Goal: Task Accomplishment & Management: Use online tool/utility

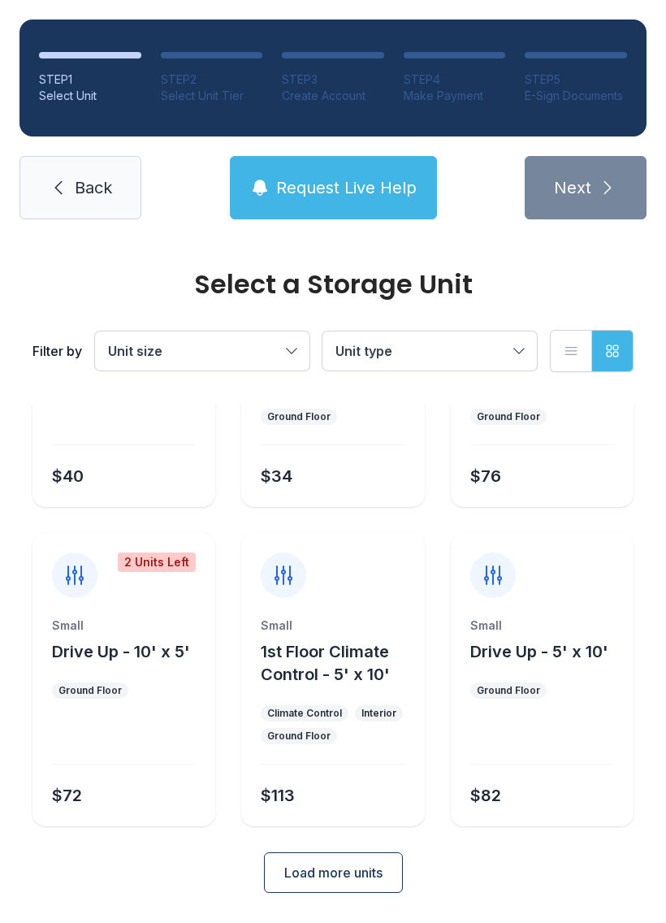
scroll to position [193, 0]
click at [75, 171] on link "Back" at bounding box center [81, 187] width 122 height 63
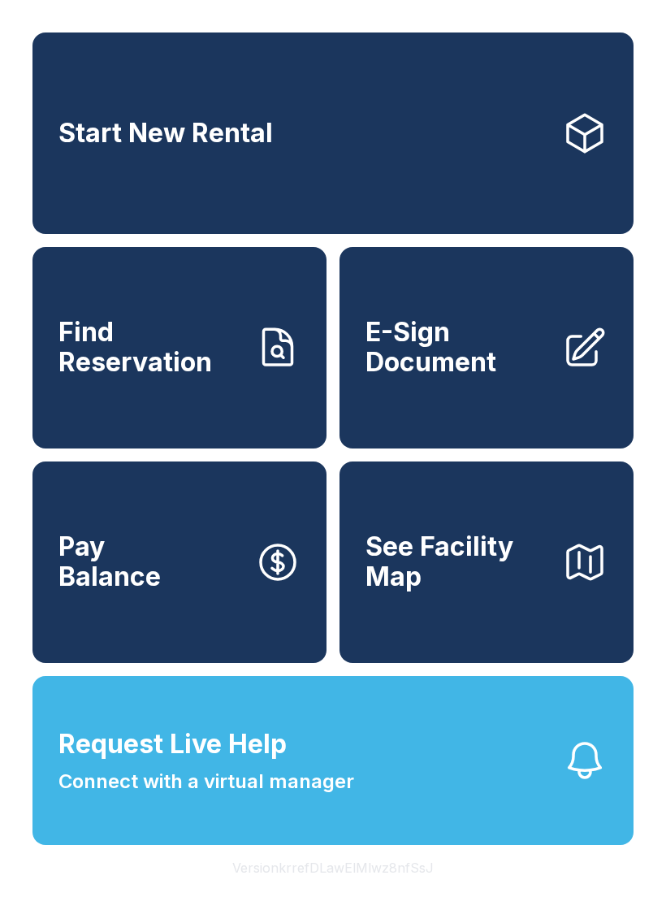
click at [453, 367] on span "E-Sign Document" at bounding box center [458, 347] width 184 height 59
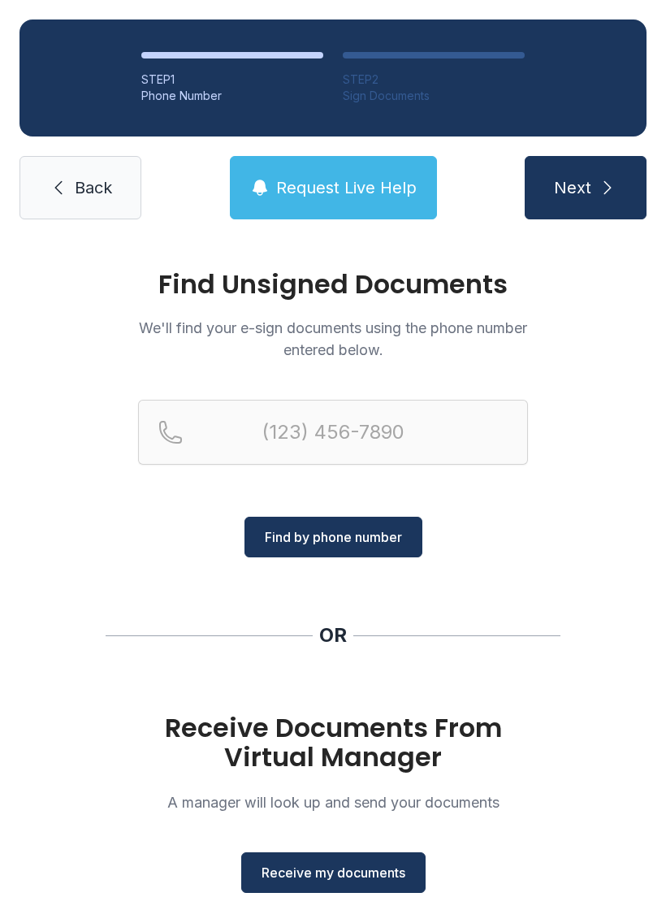
click at [342, 866] on span "Receive my documents" at bounding box center [334, 873] width 144 height 20
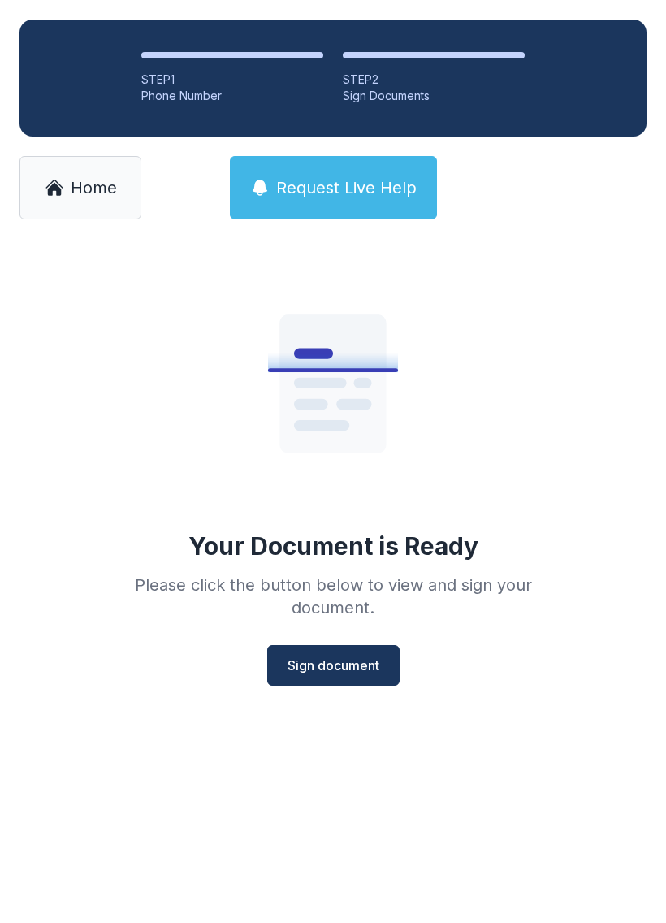
click at [322, 660] on span "Sign document" at bounding box center [334, 666] width 92 height 20
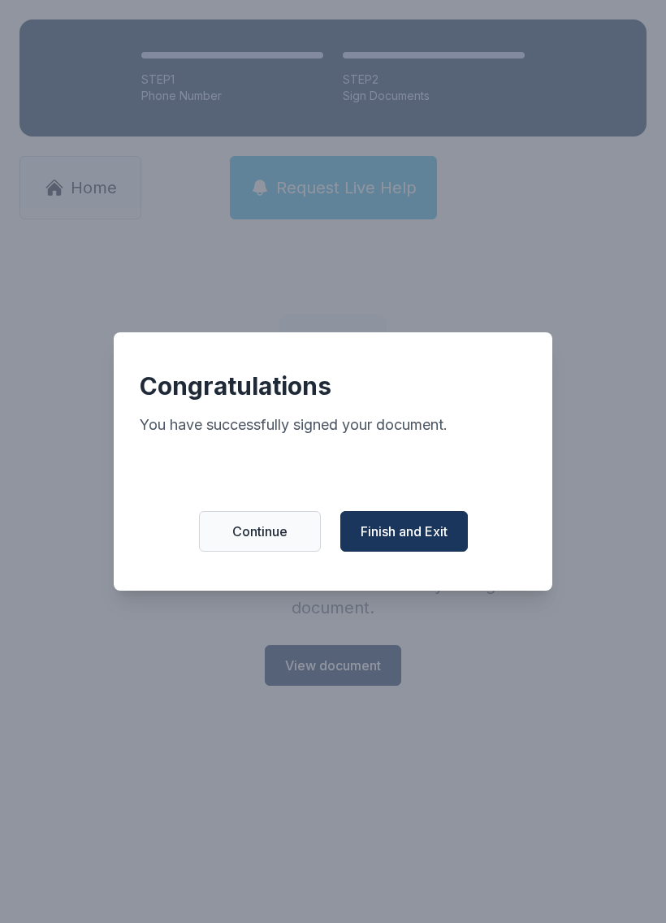
click at [439, 541] on span "Finish and Exit" at bounding box center [404, 532] width 87 height 20
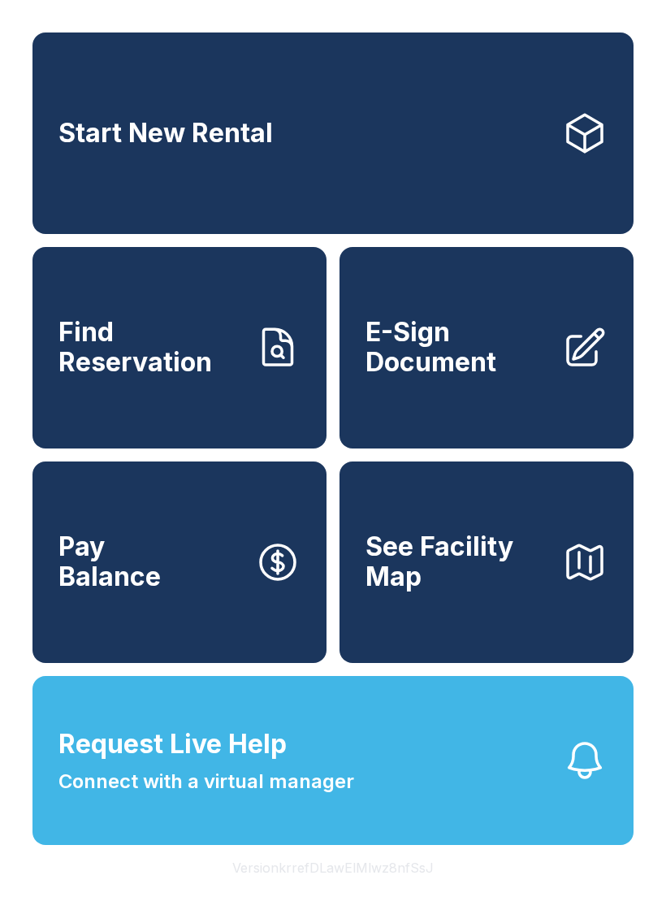
click at [327, 796] on span "Connect with a virtual manager" at bounding box center [207, 781] width 296 height 29
click at [298, 796] on span "Connect with a virtual manager" at bounding box center [207, 781] width 296 height 29
click at [396, 796] on button "Request Live Help Connect with a virtual manager" at bounding box center [333, 760] width 601 height 169
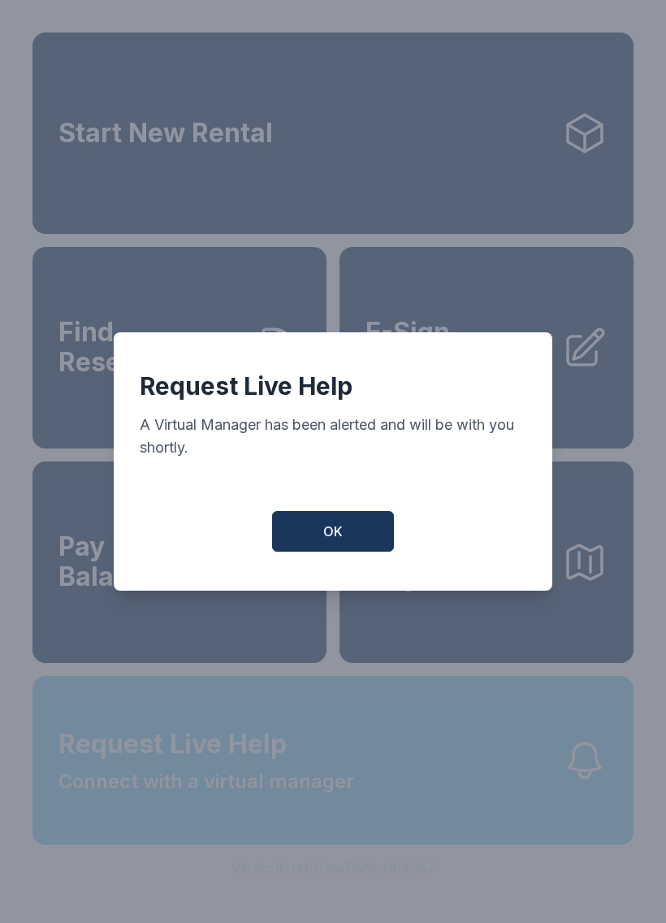
click at [395, 795] on div "Request Live Help A Virtual Manager has been alerted and will be with you short…" at bounding box center [333, 461] width 666 height 923
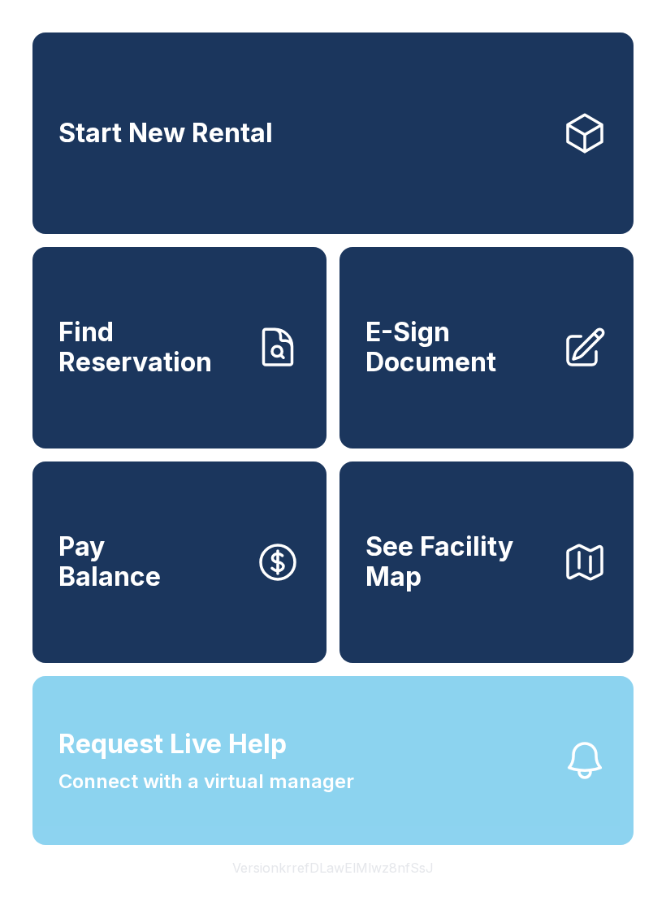
click at [390, 805] on button "Request Live Help Connect with a virtual manager" at bounding box center [333, 760] width 601 height 169
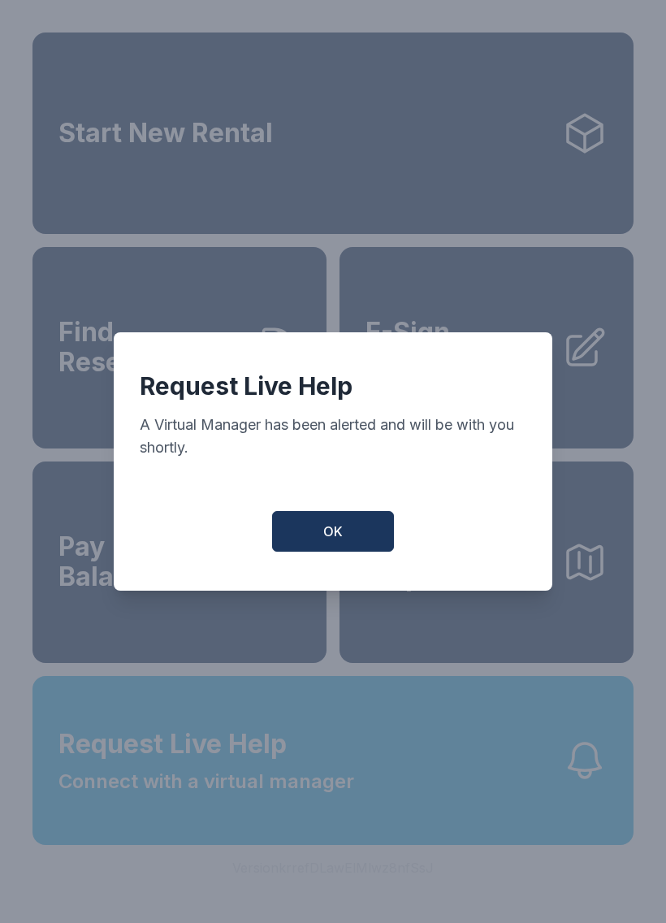
click at [375, 552] on button "OK" at bounding box center [333, 531] width 122 height 41
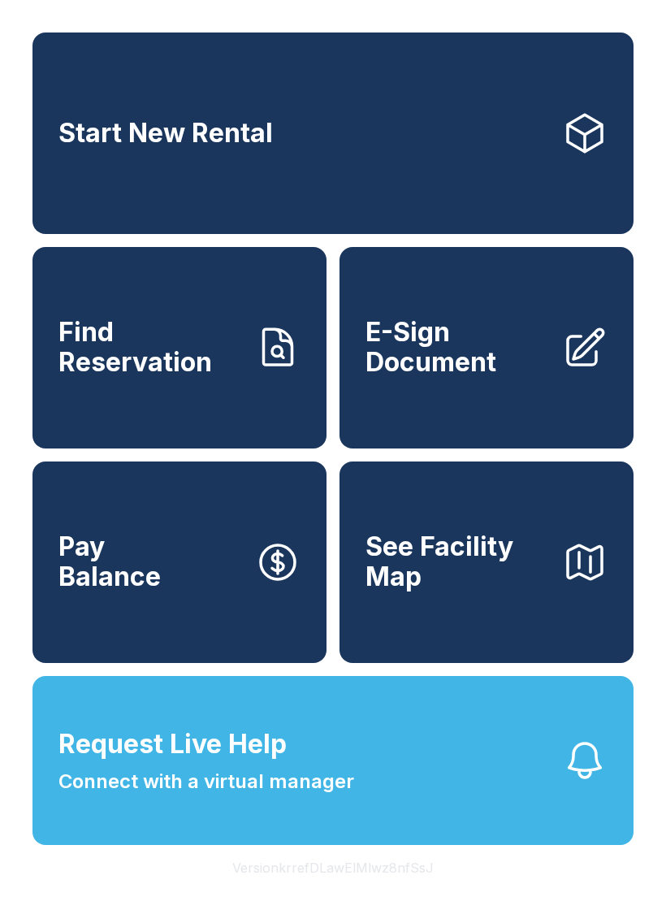
click at [375, 548] on button "OK" at bounding box center [333, 528] width 116 height 39
click at [396, 773] on button "Request Live Help Connect with a virtual manager" at bounding box center [333, 760] width 601 height 169
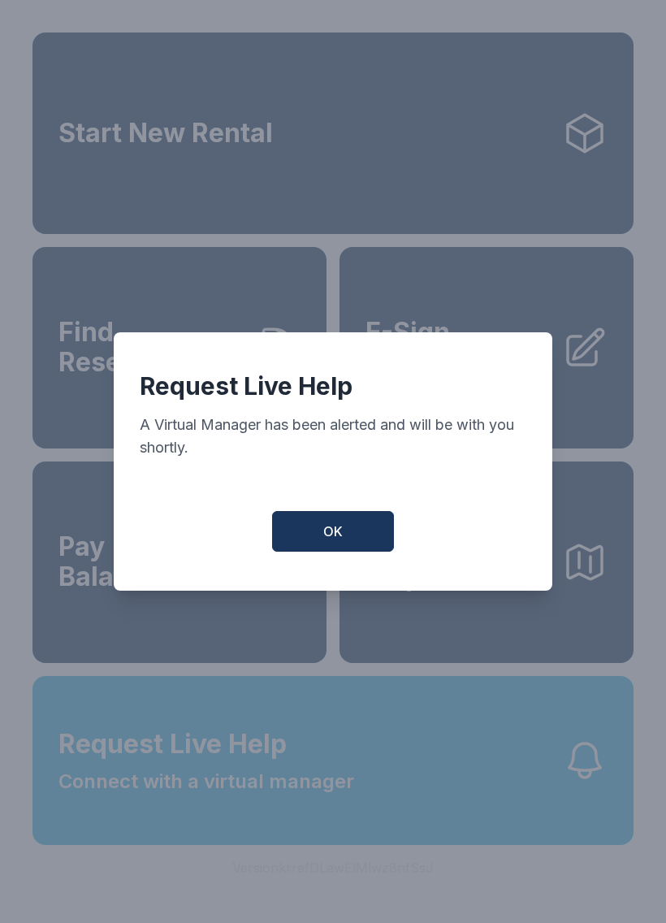
click at [336, 526] on button "OK" at bounding box center [333, 531] width 122 height 41
